Goal: Task Accomplishment & Management: Use online tool/utility

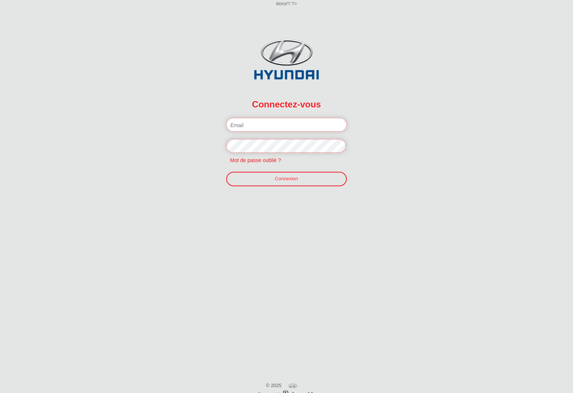
type input "[EMAIL_ADDRESS][DOMAIN_NAME]"
click at [140, 130] on div "Connectez-vous Veuillez introduire votre email et mot de passe. [EMAIL_ADDRESS]…" at bounding box center [286, 120] width 573 height 226
click at [519, 173] on div "Connectez-vous Veuillez introduire votre email et mot de passe. [EMAIL_ADDRESS]…" at bounding box center [286, 120] width 573 height 226
click at [283, 2] on body "iiions*/ ?> Sayartech Connectez-vous Veuillez introduire votre email et mot de …" at bounding box center [286, 196] width 573 height 393
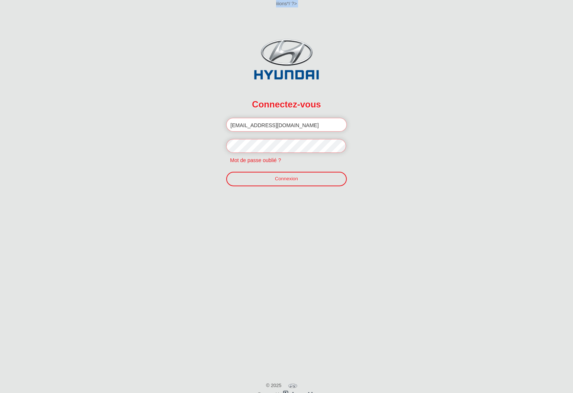
click at [283, 2] on body "iiions*/ ?> Sayartech Connectez-vous Veuillez introduire votre email et mot de …" at bounding box center [286, 196] width 573 height 393
click at [325, 18] on div at bounding box center [286, 43] width 573 height 73
click at [299, 20] on div at bounding box center [286, 43] width 573 height 73
click at [383, 119] on div "Connectez-vous Veuillez introduire votre email et mot de passe. [EMAIL_ADDRESS]…" at bounding box center [286, 120] width 573 height 226
